Goal: Task Accomplishment & Management: Manage account settings

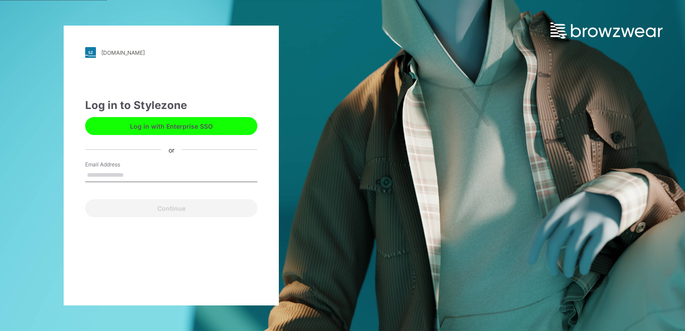
click at [109, 177] on input "Email Address" at bounding box center [171, 175] width 172 height 13
type input "**********"
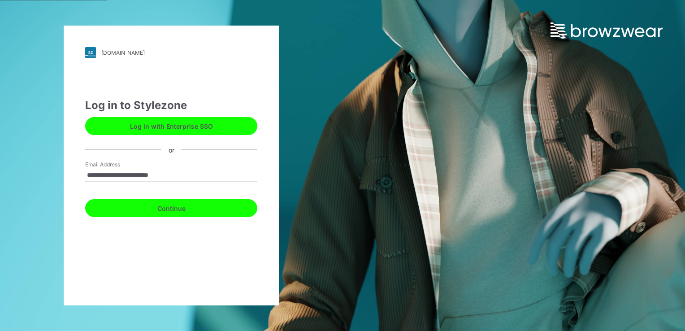
click at [197, 211] on button "Continue" at bounding box center [171, 208] width 172 height 18
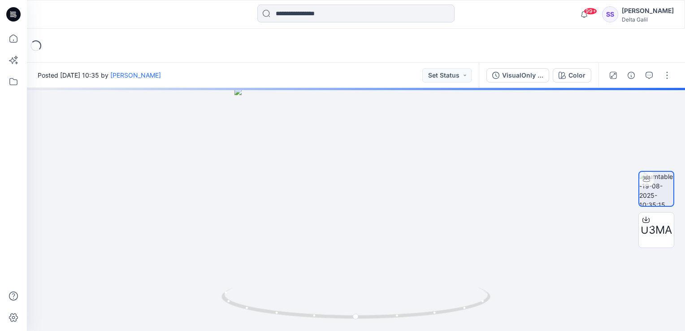
click at [18, 16] on icon at bounding box center [13, 14] width 14 height 14
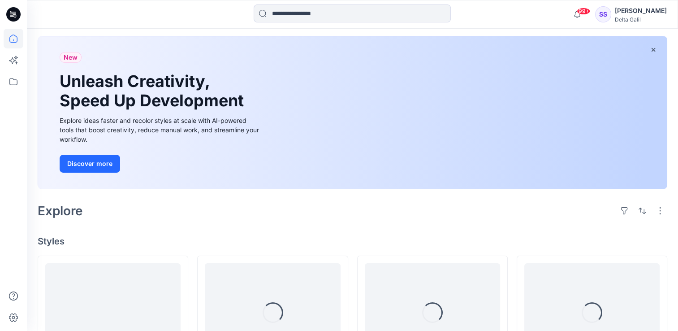
scroll to position [179, 0]
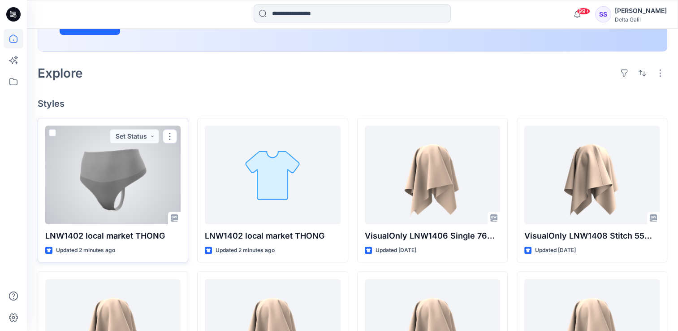
click at [106, 174] on div at bounding box center [112, 175] width 135 height 99
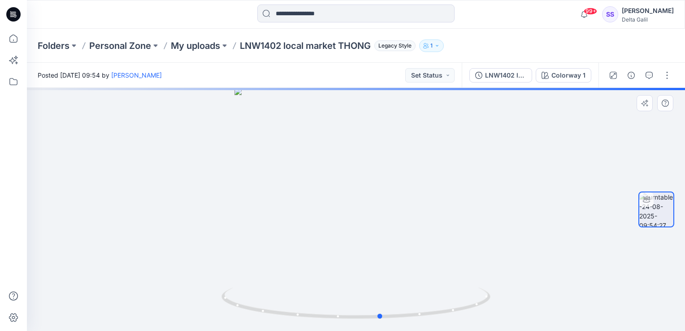
drag, startPoint x: 488, startPoint y: 240, endPoint x: 606, endPoint y: 205, distance: 122.9
click at [606, 205] on div at bounding box center [356, 209] width 658 height 243
drag, startPoint x: 439, startPoint y: 245, endPoint x: 303, endPoint y: 268, distance: 137.3
click at [303, 268] on div at bounding box center [356, 209] width 658 height 243
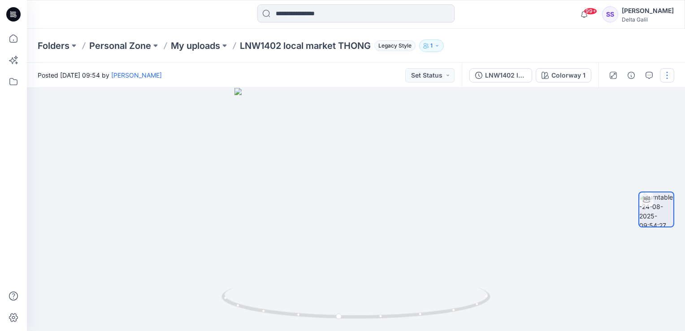
click at [669, 73] on button "button" at bounding box center [667, 75] width 14 height 14
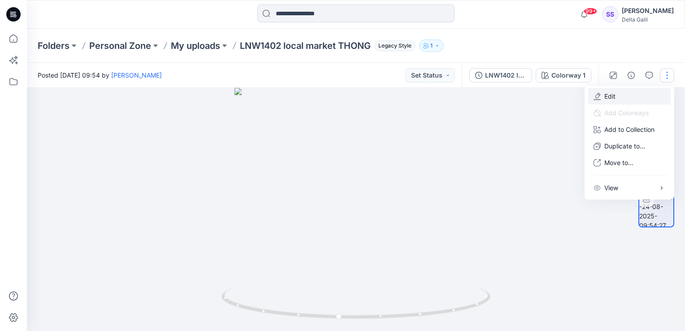
click at [614, 93] on p "Edit" at bounding box center [609, 95] width 11 height 9
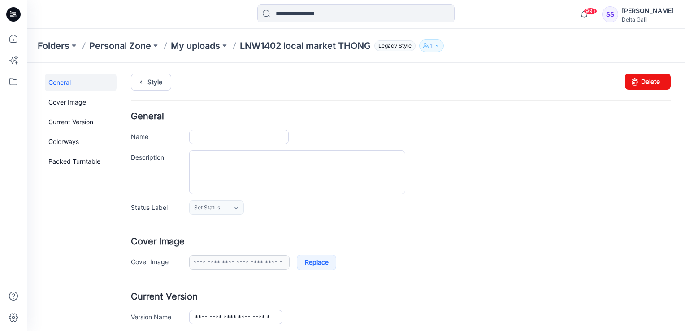
type input "**********"
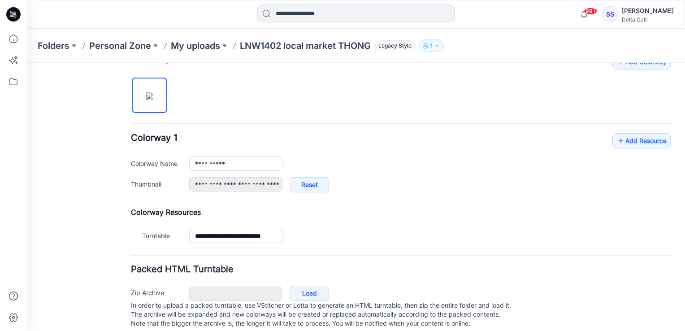
scroll to position [305, 0]
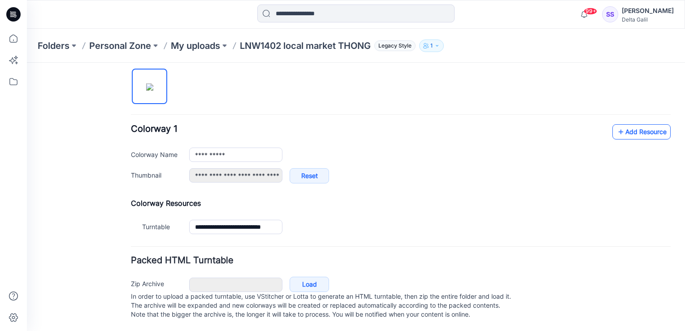
click at [649, 125] on link "Add Resource" at bounding box center [642, 131] width 58 height 15
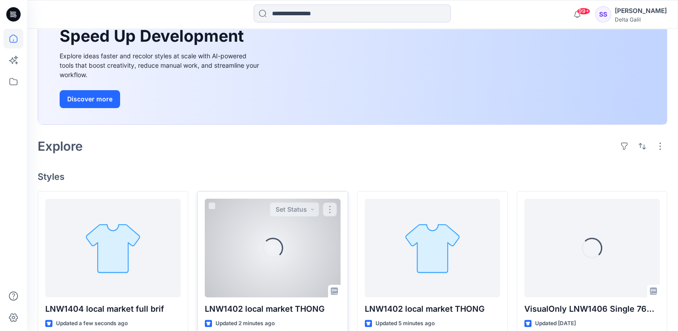
scroll to position [135, 0]
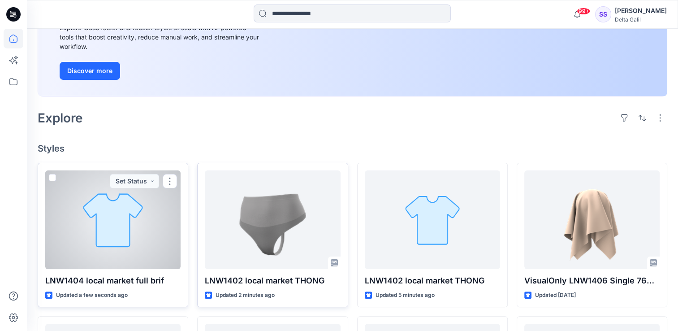
click at [119, 237] on div at bounding box center [112, 219] width 135 height 99
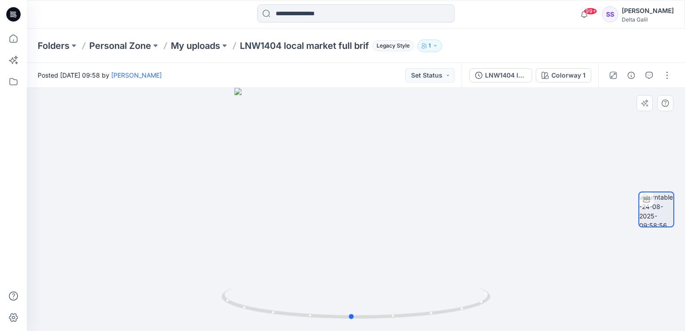
drag, startPoint x: 380, startPoint y: 252, endPoint x: 375, endPoint y: 250, distance: 4.7
click at [375, 250] on div at bounding box center [356, 209] width 658 height 243
click at [660, 77] on button "button" at bounding box center [667, 75] width 14 height 14
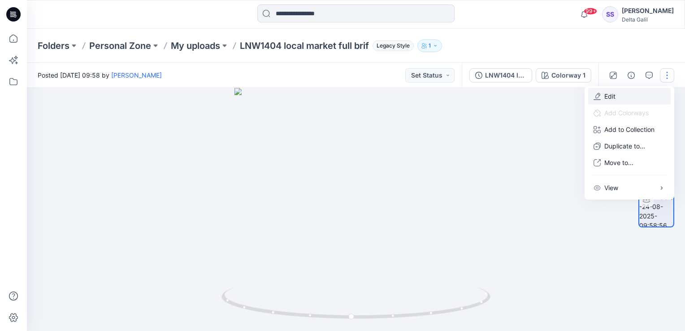
click at [621, 97] on button "Edit" at bounding box center [629, 96] width 83 height 17
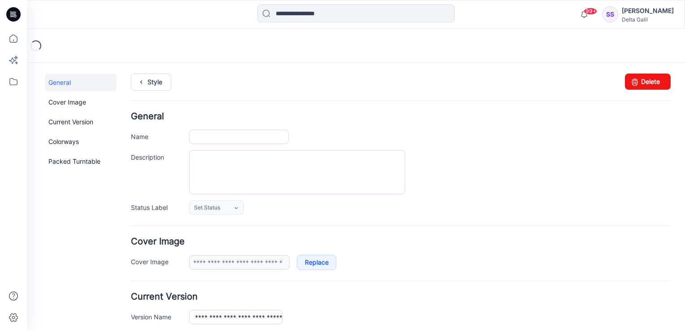
type input "**********"
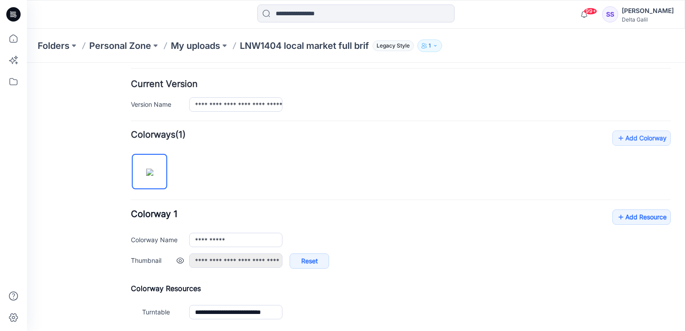
scroll to position [224, 0]
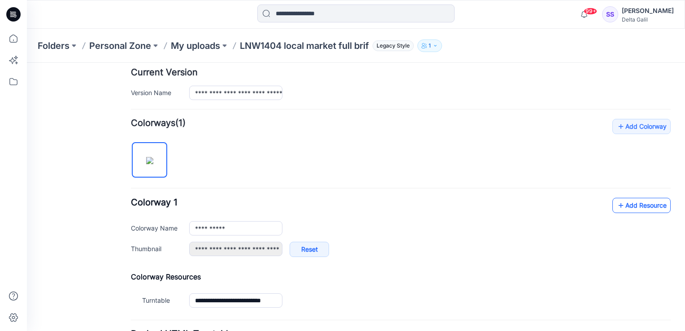
click at [639, 205] on link "Add Resource" at bounding box center [642, 205] width 58 height 15
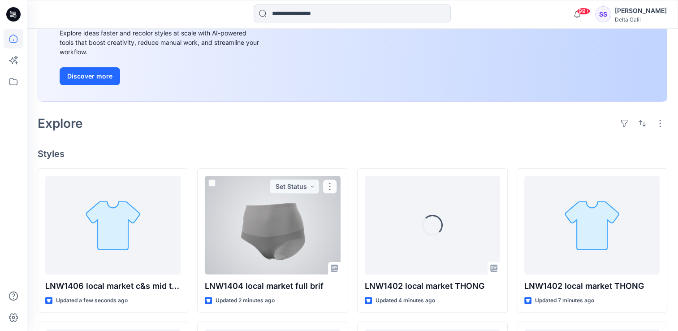
scroll to position [135, 0]
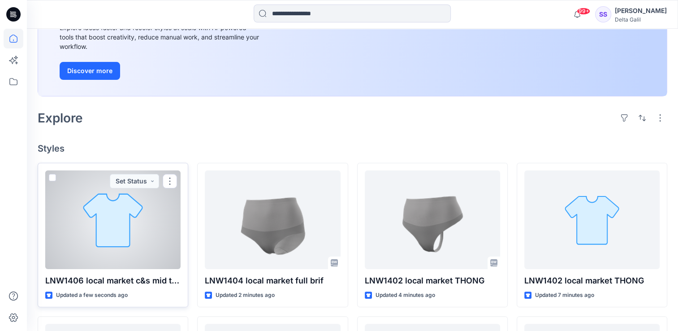
click at [133, 227] on div at bounding box center [112, 219] width 135 height 99
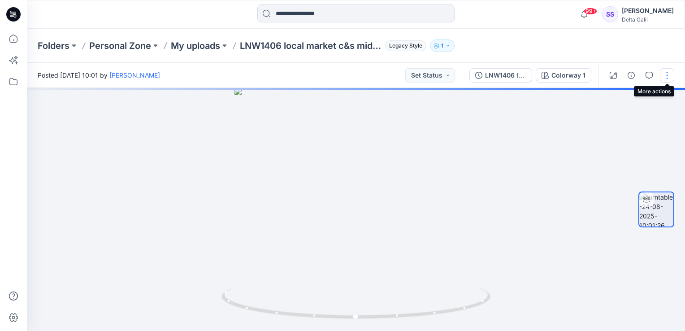
click at [670, 74] on button "button" at bounding box center [667, 75] width 14 height 14
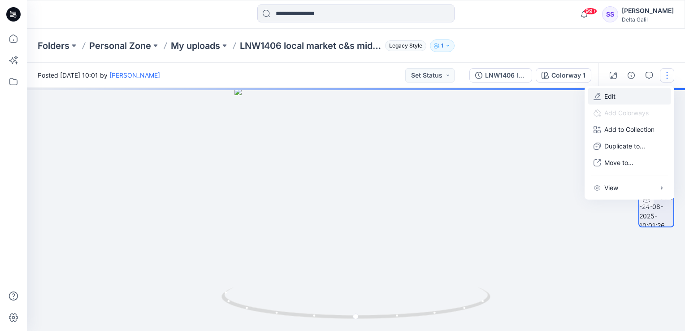
click at [615, 101] on button "Edit" at bounding box center [629, 96] width 83 height 17
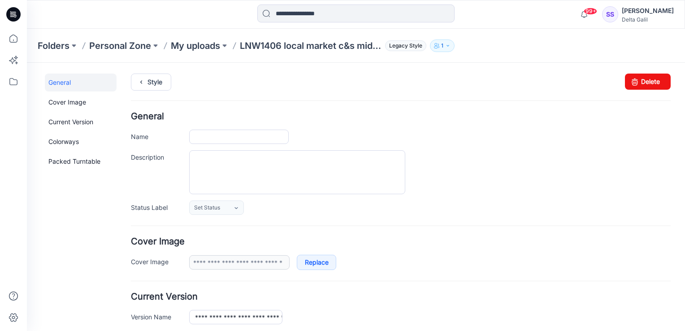
type input "**********"
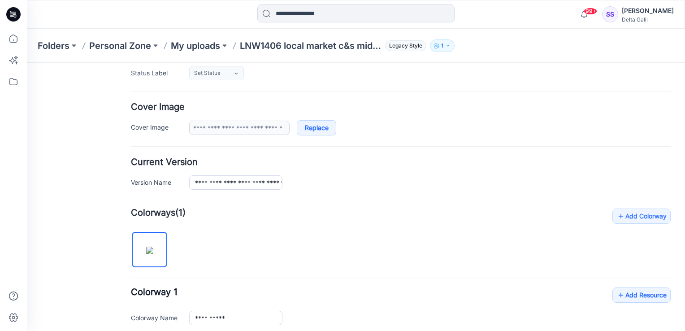
scroll to position [179, 0]
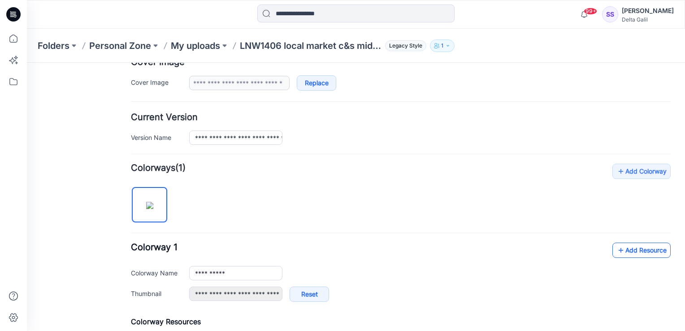
click at [642, 248] on link "Add Resource" at bounding box center [642, 250] width 58 height 15
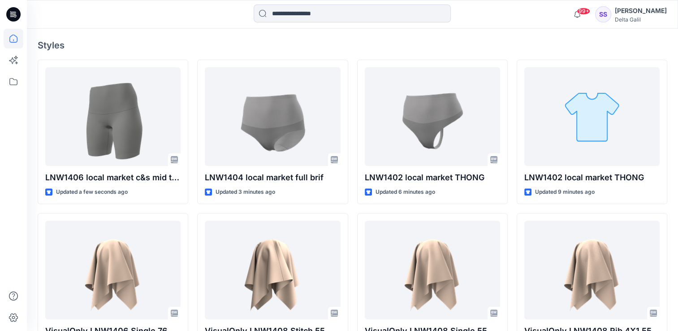
scroll to position [224, 0]
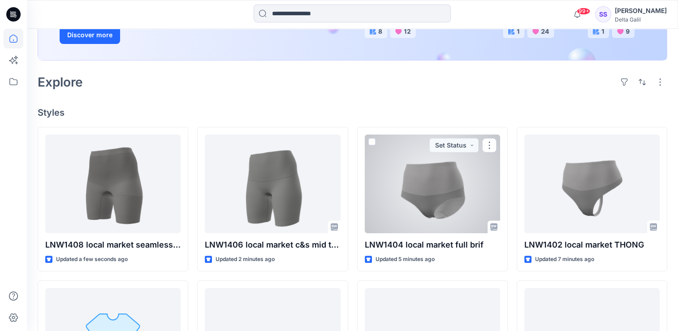
scroll to position [179, 0]
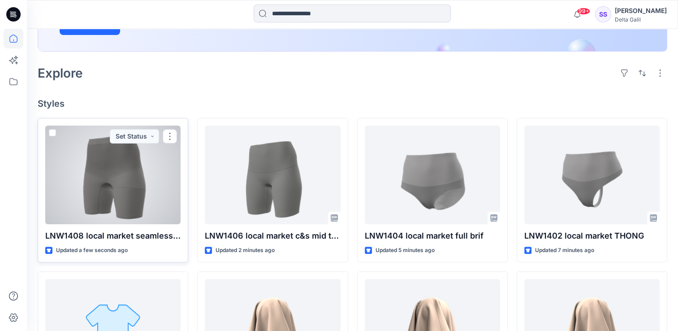
click at [138, 170] on div at bounding box center [112, 175] width 135 height 99
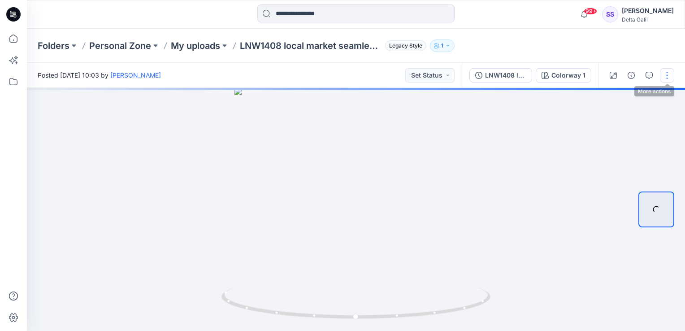
click at [667, 72] on button "button" at bounding box center [667, 75] width 14 height 14
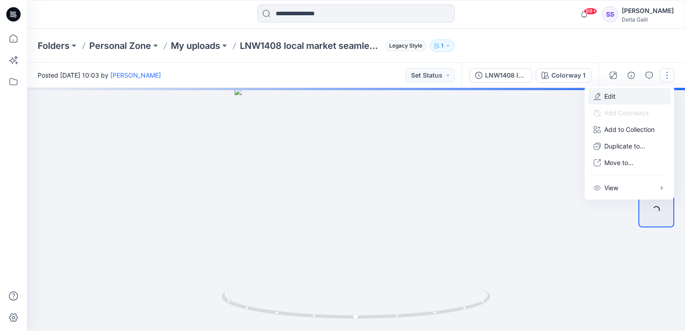
click at [642, 90] on button "Edit" at bounding box center [629, 96] width 83 height 17
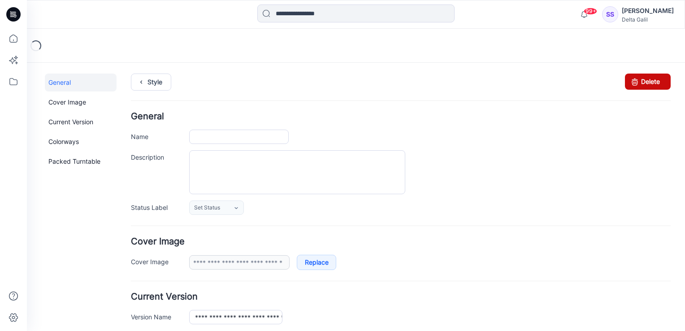
type input "**********"
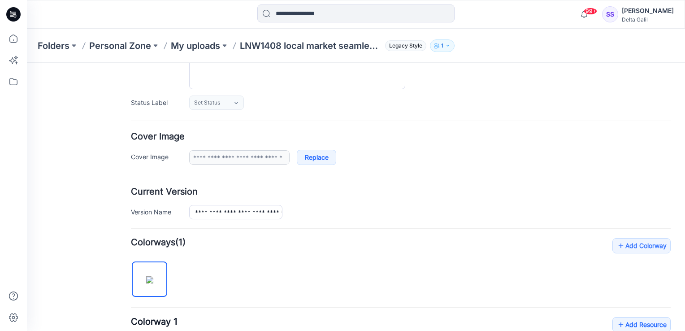
scroll to position [135, 0]
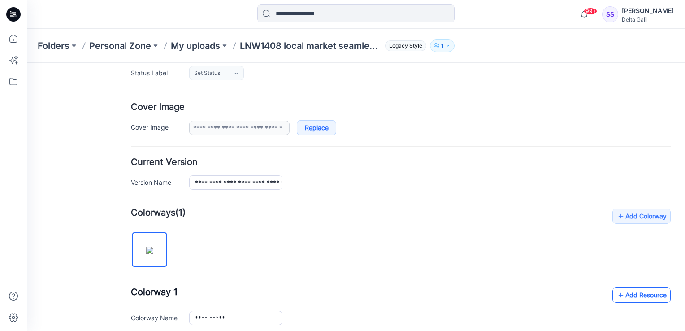
click at [634, 292] on link "Add Resource" at bounding box center [642, 294] width 58 height 15
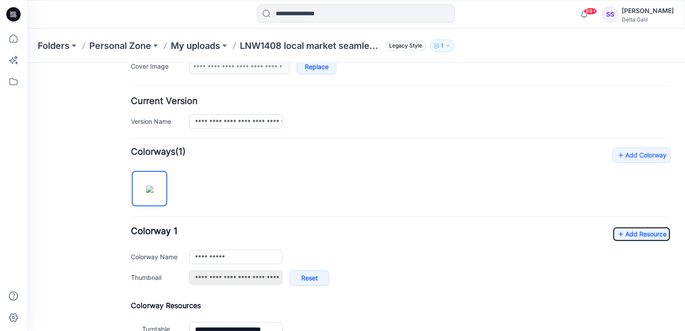
scroll to position [269, 0]
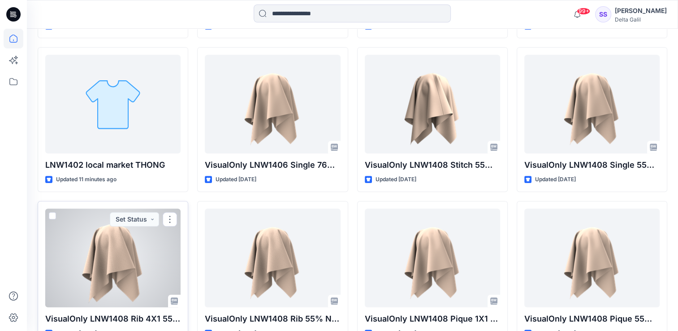
scroll to position [269, 0]
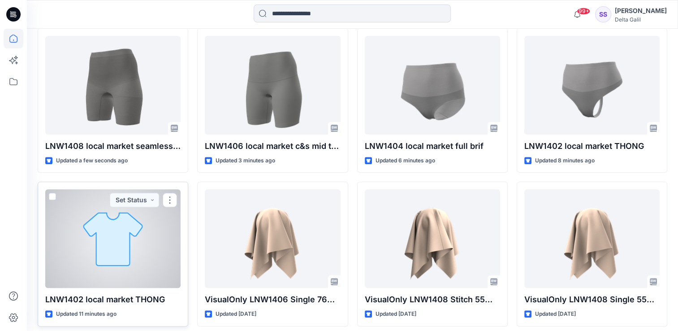
click at [114, 248] on div at bounding box center [112, 238] width 135 height 99
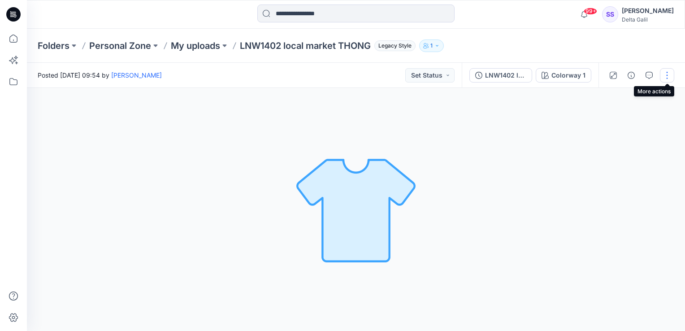
click at [667, 79] on button "button" at bounding box center [667, 75] width 14 height 14
click at [616, 95] on button "Edit" at bounding box center [629, 96] width 83 height 17
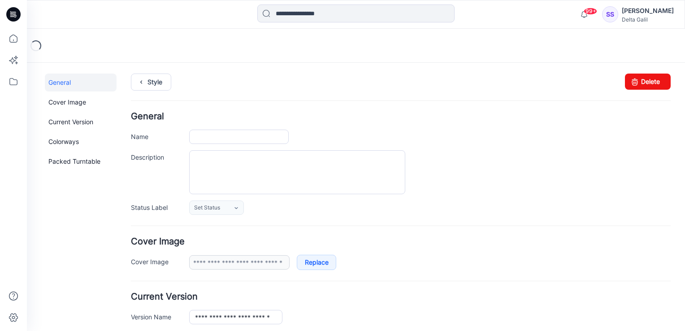
type input "**********"
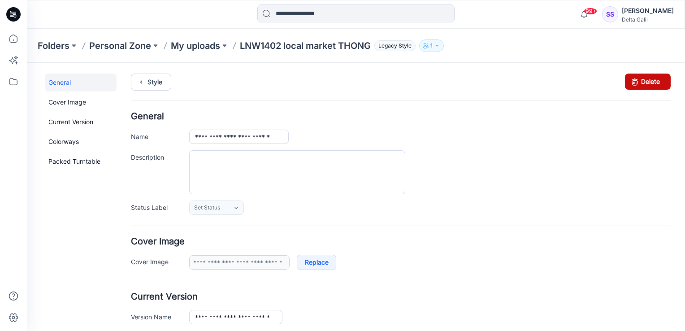
click at [649, 82] on link "Delete" at bounding box center [648, 82] width 46 height 16
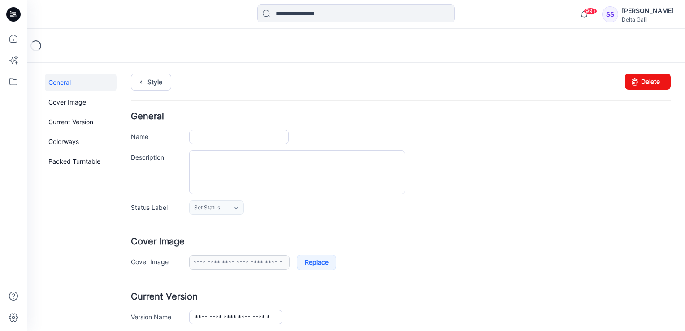
type input "**********"
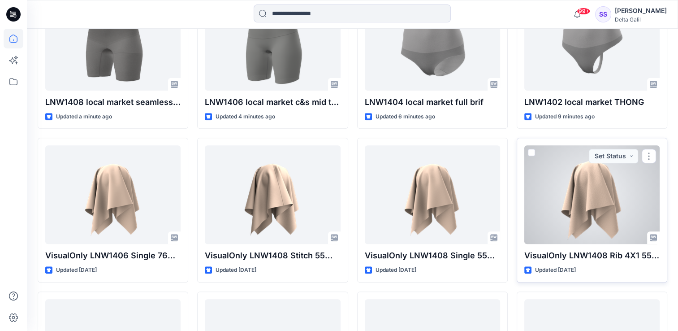
scroll to position [179, 0]
